Goal: Information Seeking & Learning: Find specific fact

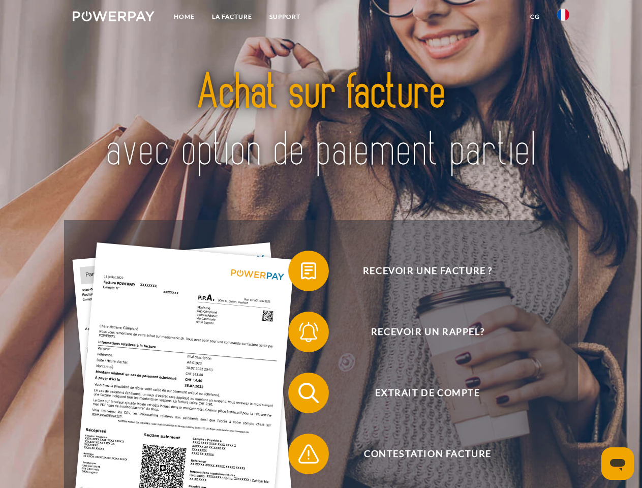
click at [113, 18] on img at bounding box center [114, 16] width 82 height 10
click at [564, 18] on img at bounding box center [563, 15] width 12 height 12
click at [535, 17] on link "CG" at bounding box center [535, 17] width 27 height 18
click at [301, 273] on span at bounding box center [293, 271] width 51 height 51
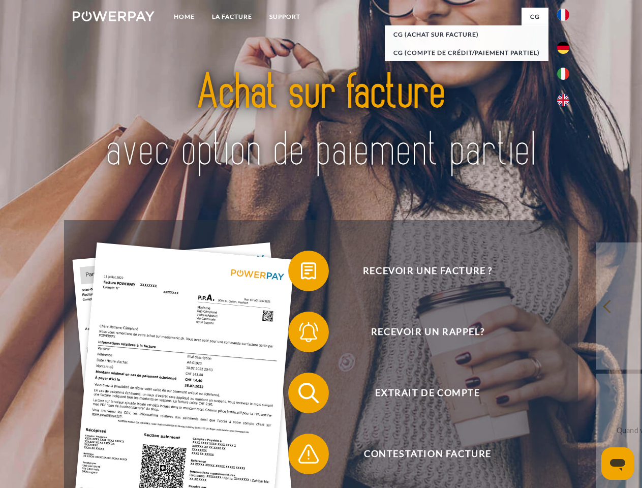
click at [301, 334] on span at bounding box center [293, 332] width 51 height 51
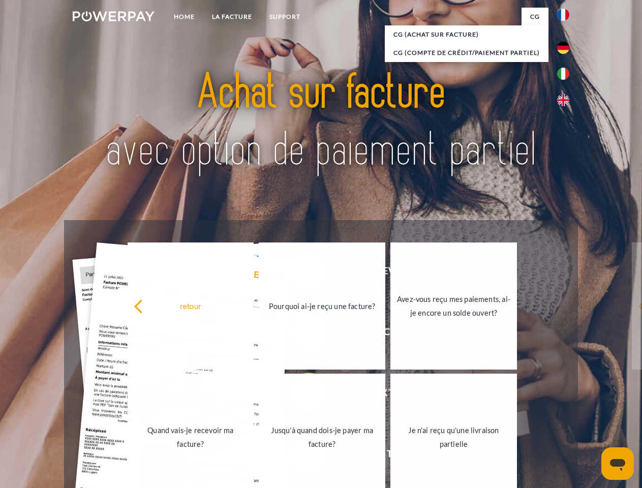
click at [301, 395] on link "Jusqu'à quand dois-je payer ma facture?" at bounding box center [322, 437] width 127 height 127
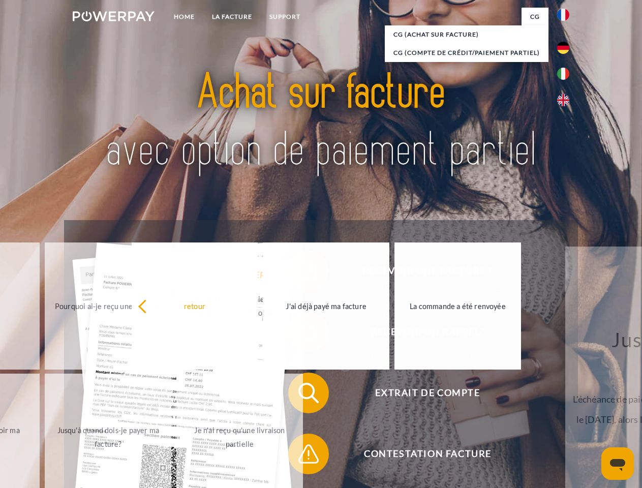
click at [301, 456] on span at bounding box center [293, 454] width 51 height 51
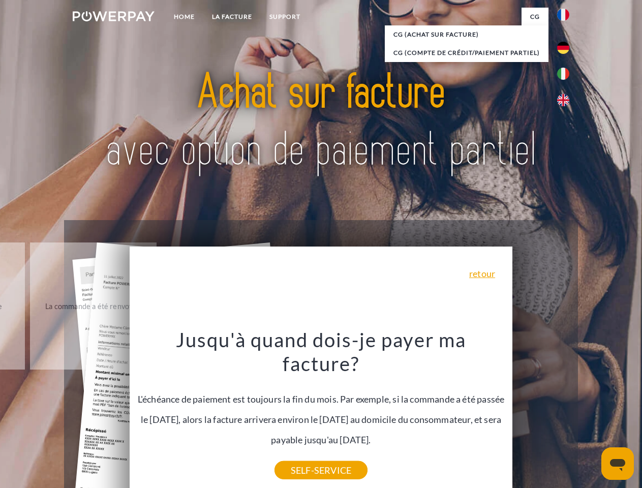
click at [618, 464] on icon "Ouvrir la fenêtre de messagerie" at bounding box center [617, 465] width 15 height 12
